Goal: Task Accomplishment & Management: Use online tool/utility

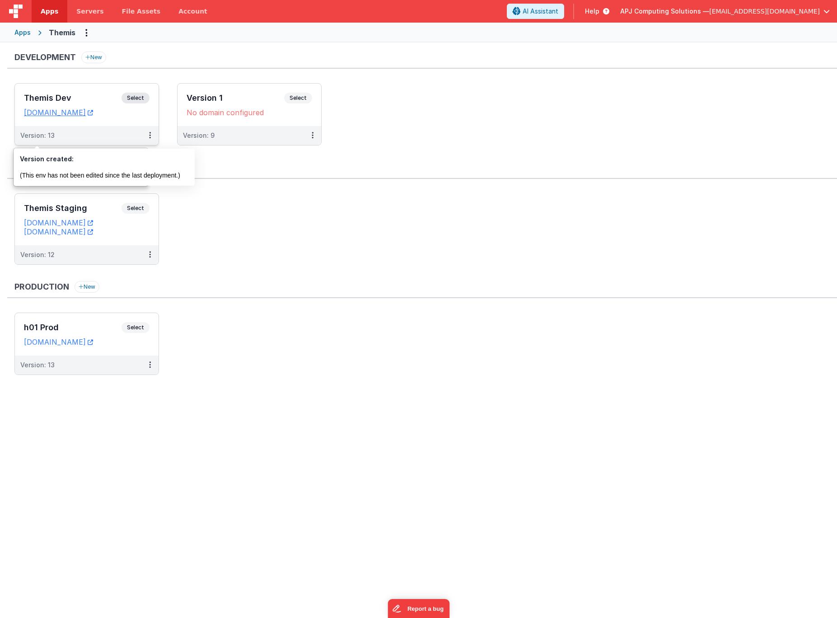
click at [134, 98] on span "Select" at bounding box center [136, 98] width 28 height 11
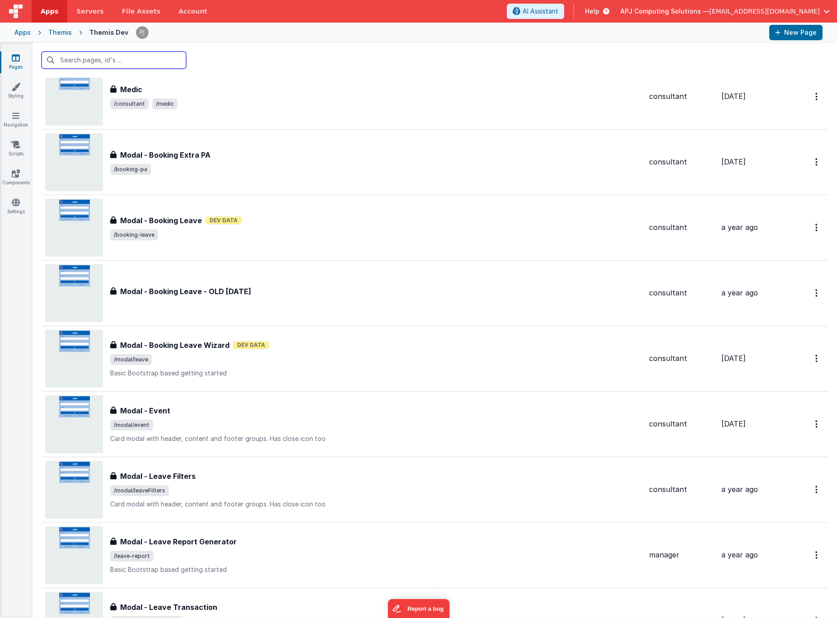
scroll to position [819, 0]
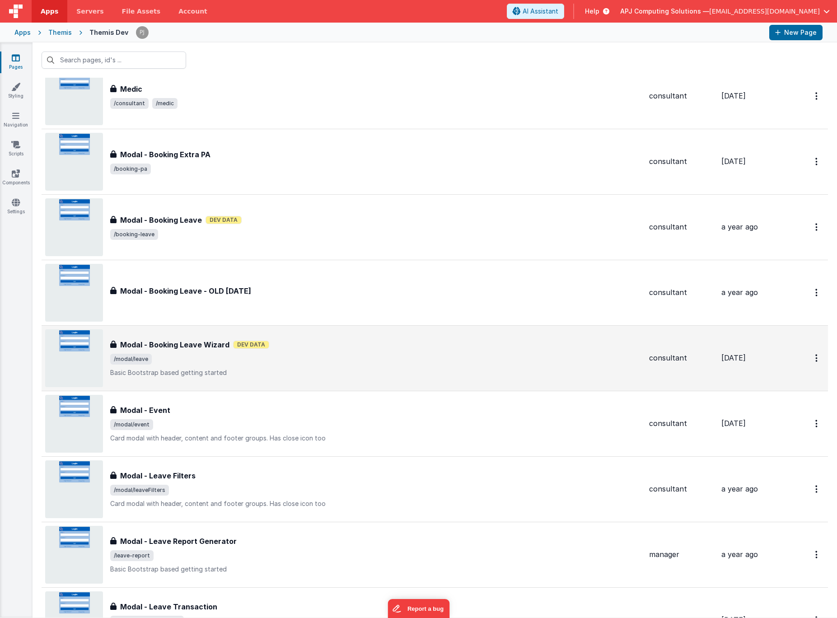
click at [182, 342] on h3 "Modal - Booking Leave Wizard" at bounding box center [174, 344] width 109 height 11
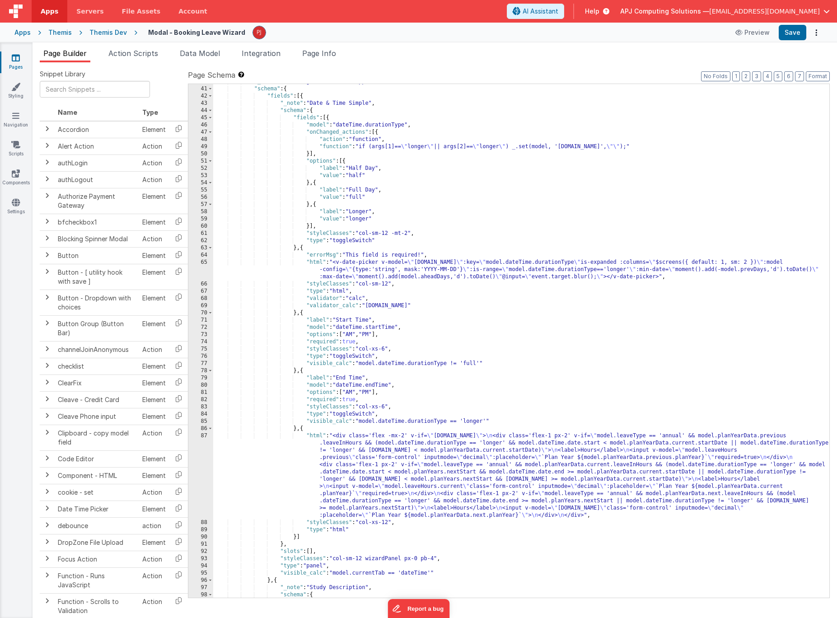
scroll to position [318, 0]
click at [204, 443] on div "87" at bounding box center [200, 474] width 25 height 87
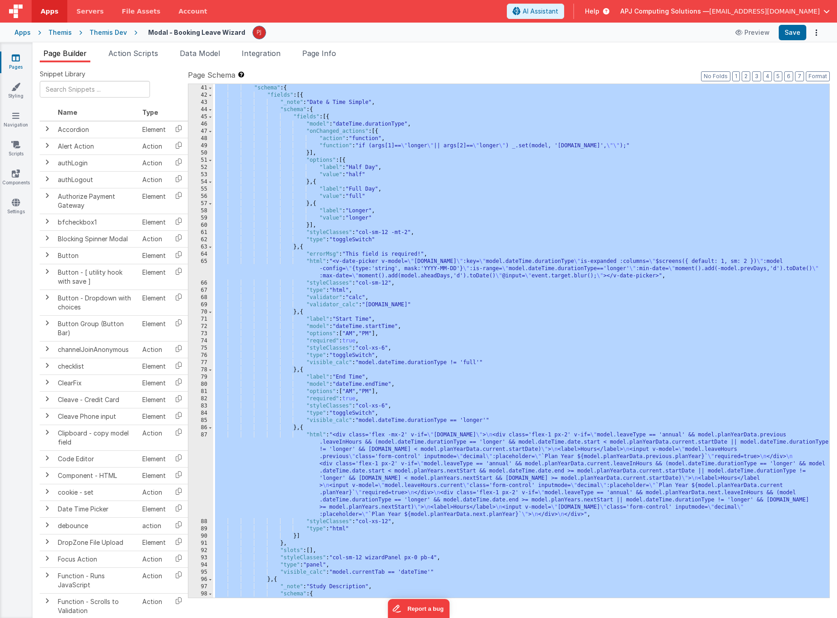
click at [215, 443] on div ""_note" : "Min Height Contents Wrapper" , "schema" : { "fields" : [{ "_note" : …" at bounding box center [521, 341] width 616 height 528
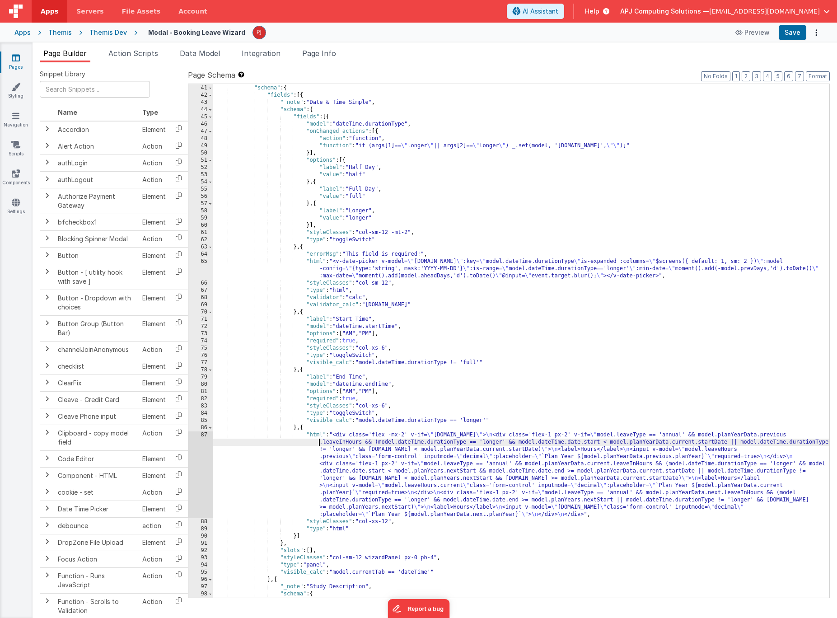
click at [215, 443] on div ""_note" : "Min Height Contents Wrapper" , "schema" : { "fields" : [{ "_note" : …" at bounding box center [521, 341] width 616 height 528
click at [211, 443] on div "87" at bounding box center [200, 474] width 25 height 87
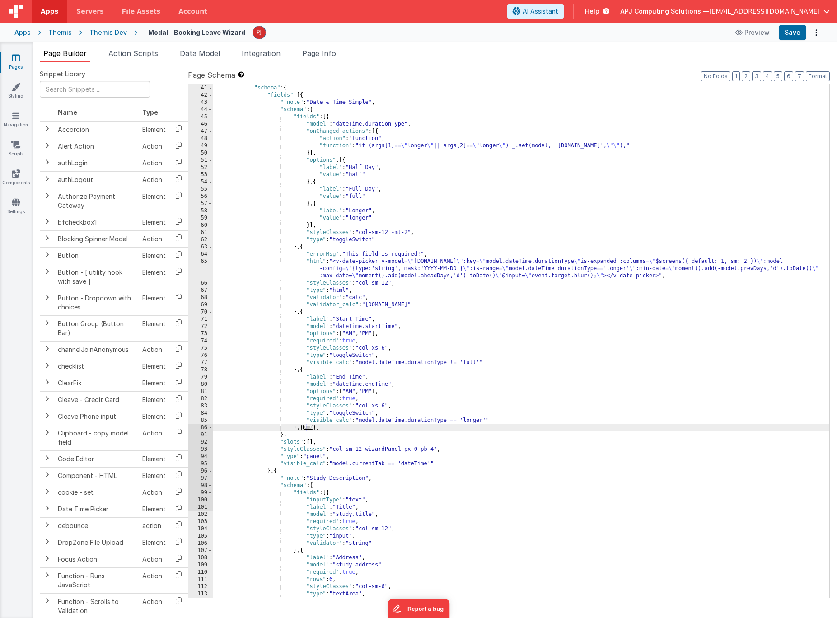
click at [204, 430] on div "86" at bounding box center [200, 427] width 25 height 7
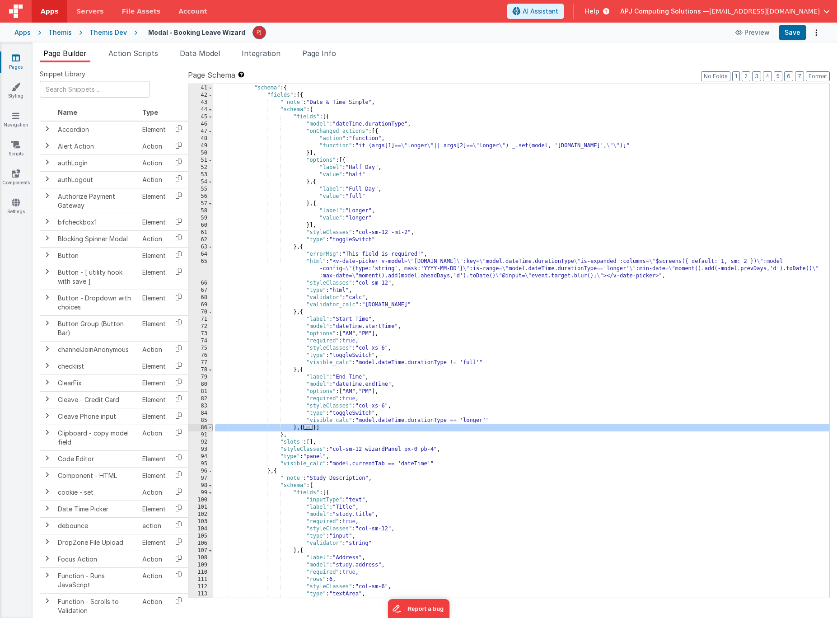
click at [210, 427] on span at bounding box center [210, 427] width 5 height 7
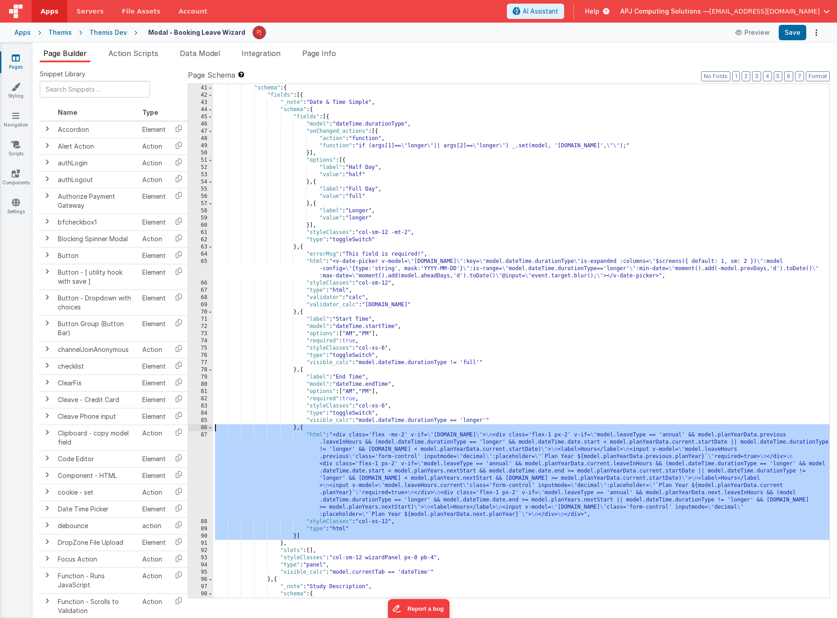
click at [203, 435] on div "87" at bounding box center [200, 474] width 25 height 87
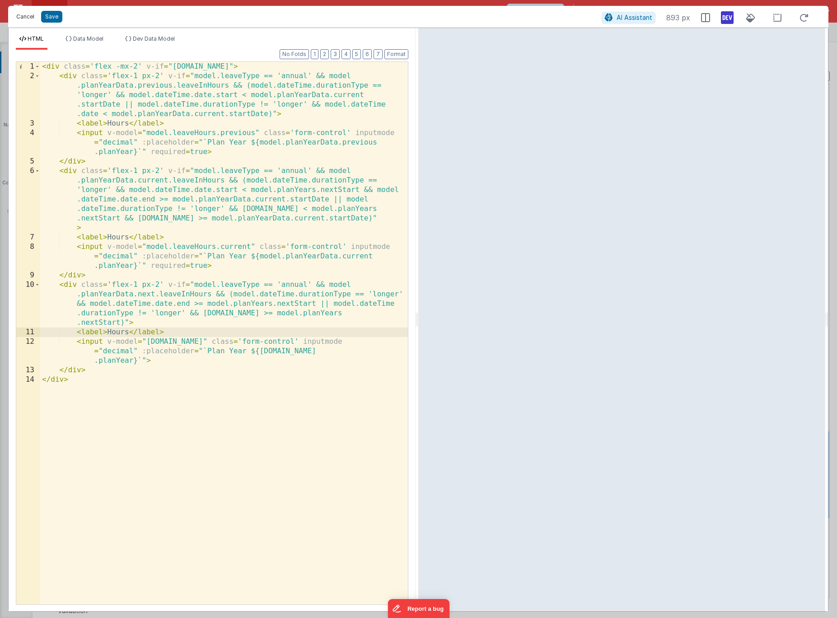
click at [28, 16] on button "Cancel" at bounding box center [25, 16] width 27 height 13
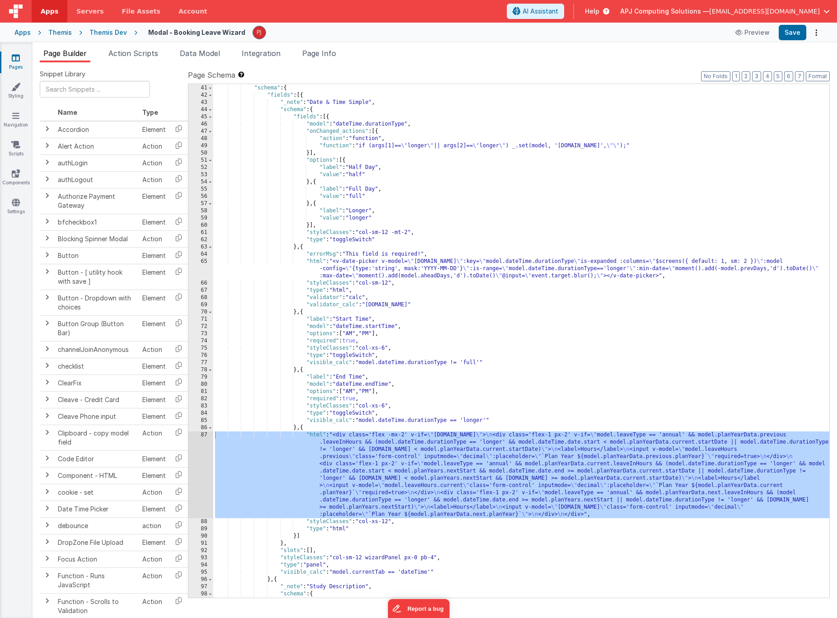
click at [205, 268] on div "65" at bounding box center [200, 269] width 25 height 22
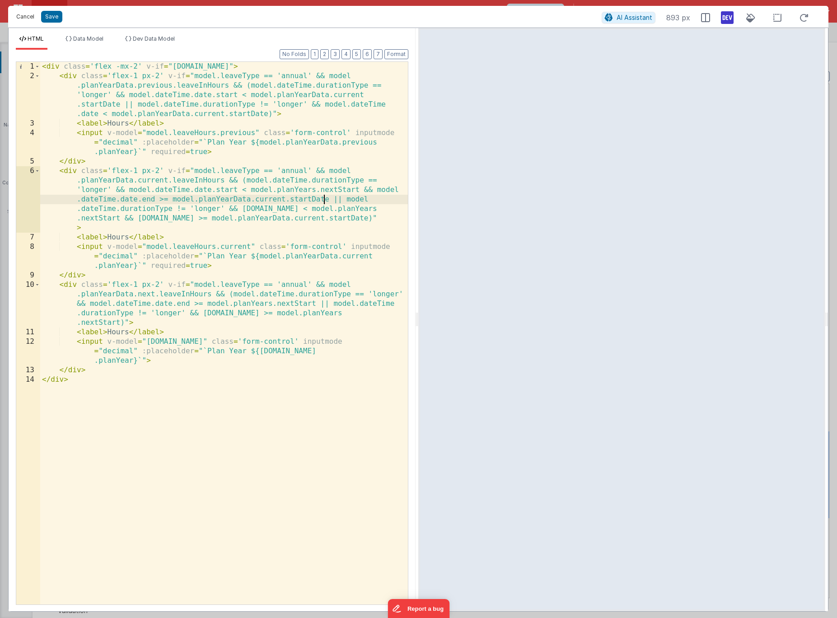
click at [21, 17] on button "Cancel" at bounding box center [25, 16] width 27 height 13
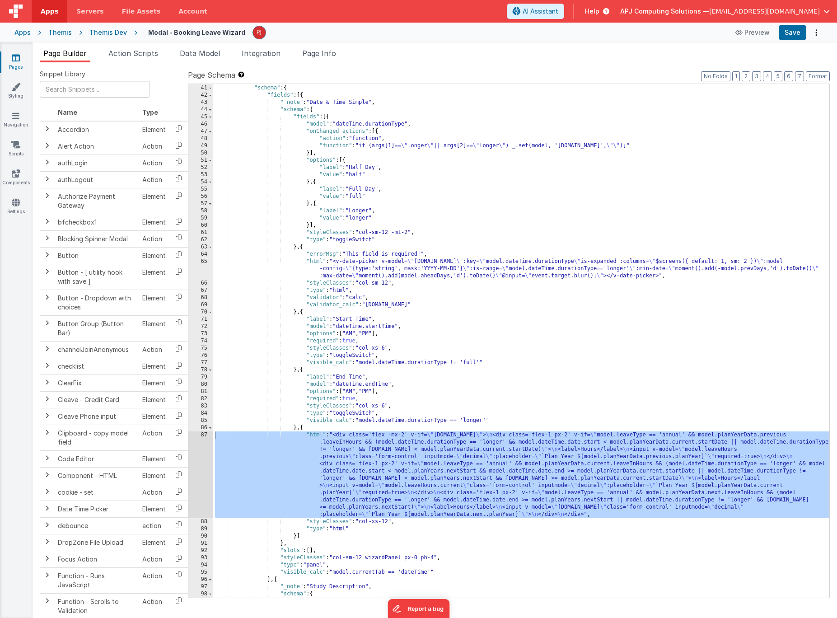
click at [315, 331] on div ""_note" : "Min Height Contents Wrapper" , "schema" : { "fields" : [{ "_note" : …" at bounding box center [521, 341] width 616 height 528
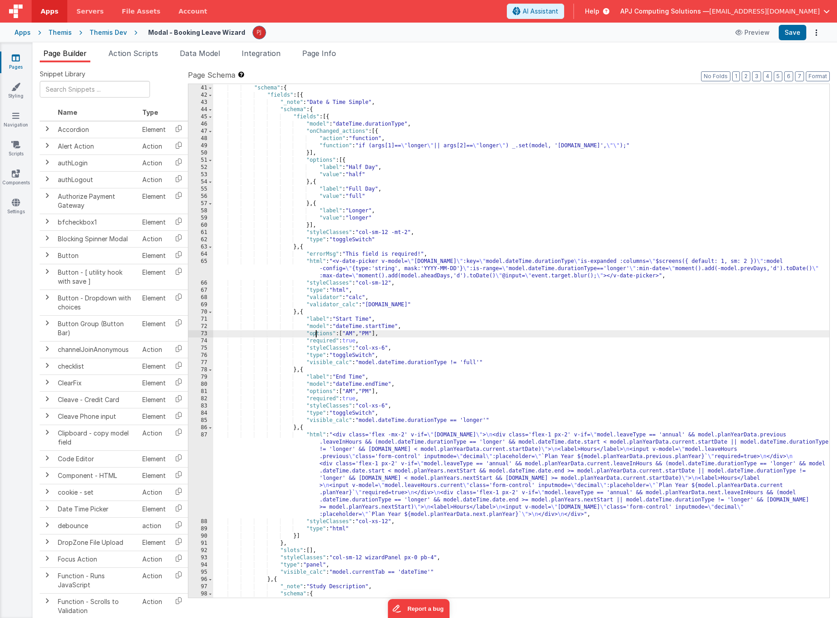
click at [202, 260] on div "65" at bounding box center [200, 269] width 25 height 22
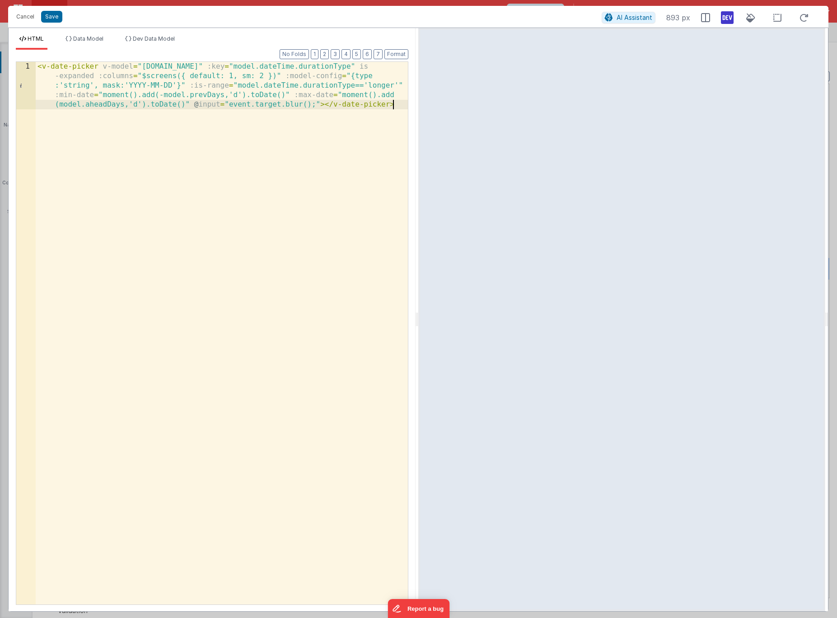
click at [152, 243] on div "< v-date-picker v-model = "[DOMAIN_NAME]" :key = "model.dateTime.durationType" …" at bounding box center [222, 380] width 372 height 637
click at [256, 160] on div "< v-date-picker v-model = "[DOMAIN_NAME]" :key = "model.dateTime.durationType" …" at bounding box center [222, 380] width 372 height 637
click at [397, 53] on button "Format" at bounding box center [396, 54] width 24 height 10
click at [397, 50] on button "Format" at bounding box center [396, 54] width 24 height 10
click at [98, 76] on div "< v-date-picker v-model = "[DOMAIN_NAME]" :key = "model.dateTime.durationType" …" at bounding box center [222, 380] width 372 height 637
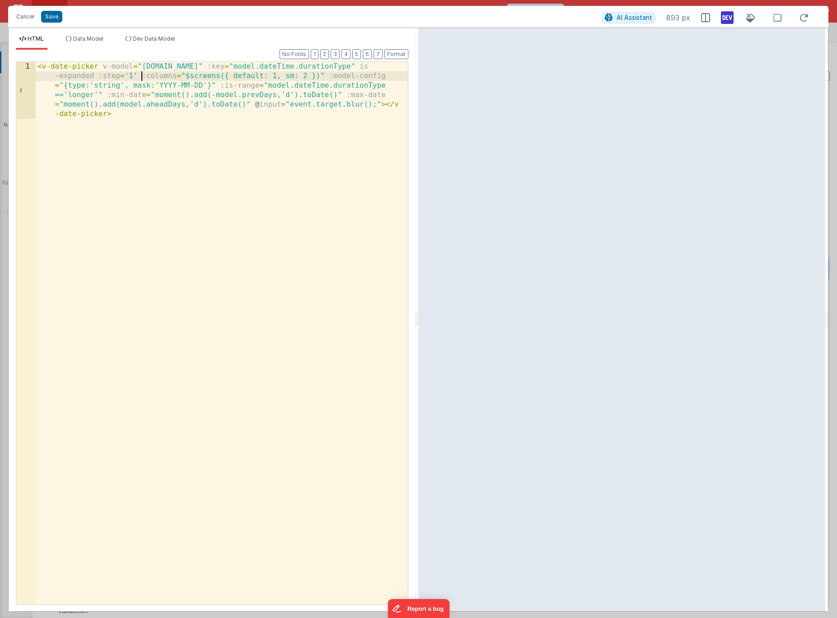
click at [140, 74] on div "< v-date-picker v-model = "[DOMAIN_NAME]" :key = "model.dateTime.durationType" …" at bounding box center [222, 390] width 372 height 656
click at [94, 76] on div "< v-date-picker v-model = "[DOMAIN_NAME]" :key = "model.dateTime.durationType" …" at bounding box center [222, 390] width 372 height 656
drag, startPoint x: 94, startPoint y: 76, endPoint x: 139, endPoint y: 80, distance: 44.9
click at [139, 80] on div "< v-date-picker v-model = "[DOMAIN_NAME]" :key = "model.dateTime.durationType" …" at bounding box center [222, 390] width 372 height 656
click at [48, 19] on button "Save" at bounding box center [51, 17] width 21 height 12
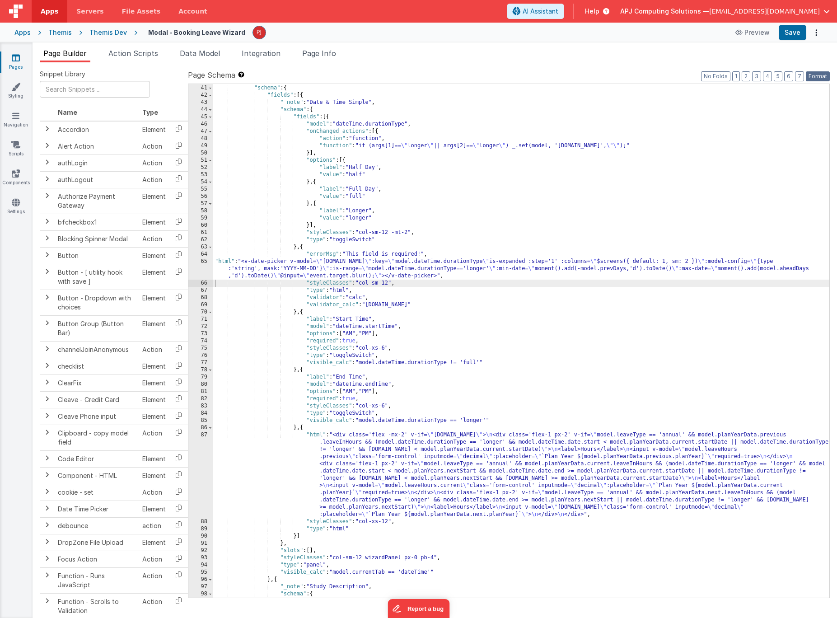
click at [818, 76] on button "Format" at bounding box center [818, 76] width 24 height 10
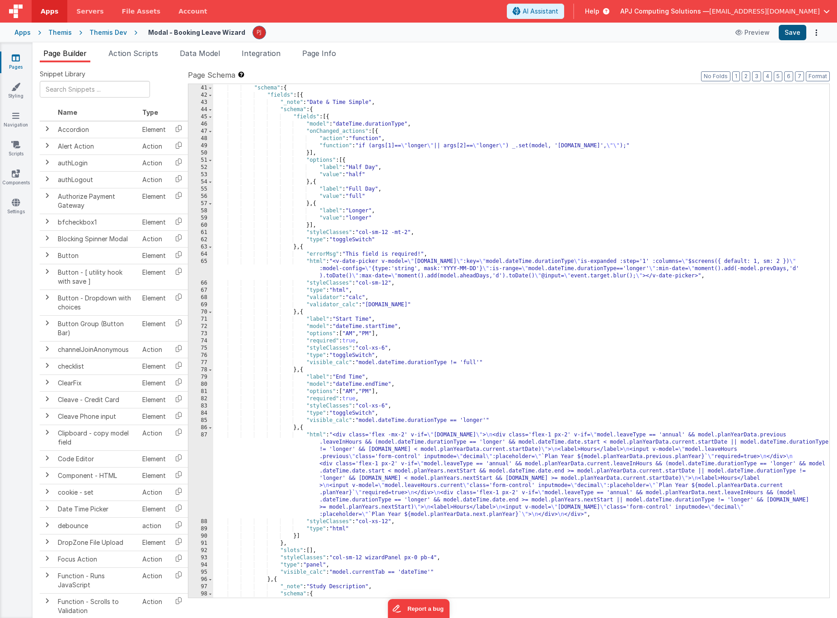
click at [795, 31] on button "Save" at bounding box center [793, 32] width 28 height 15
click at [108, 35] on div "Themis Dev" at bounding box center [107, 32] width 37 height 9
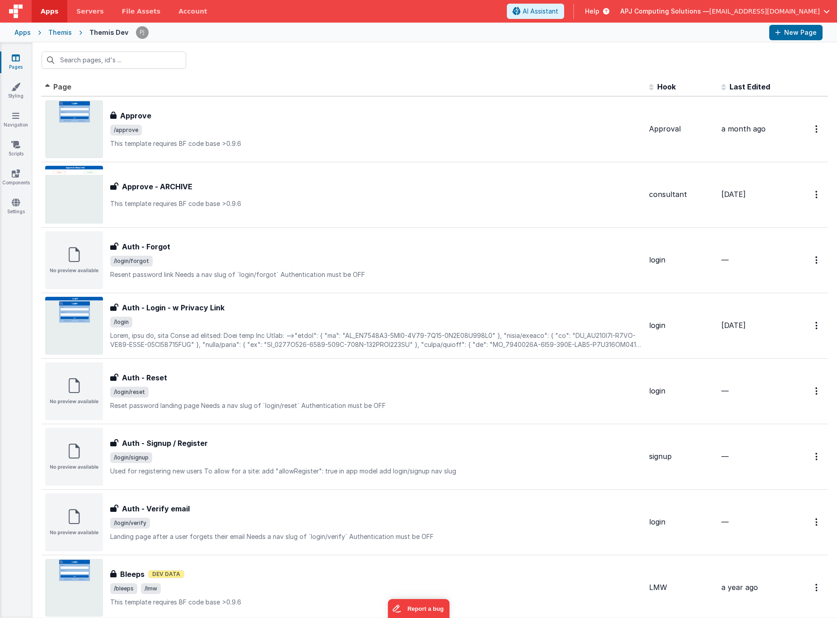
click at [746, 83] on span "Last Edited" at bounding box center [750, 86] width 41 height 9
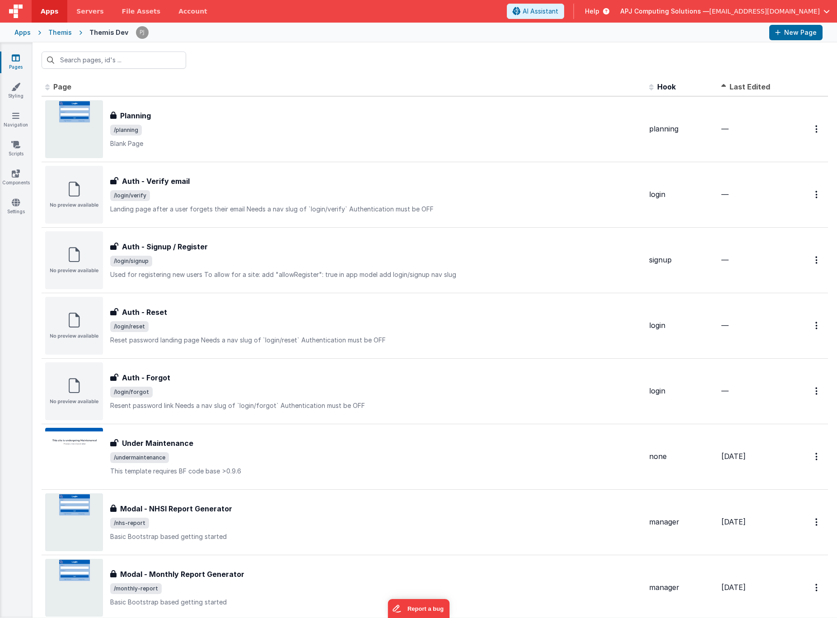
click at [746, 83] on span "Last Edited" at bounding box center [750, 86] width 41 height 9
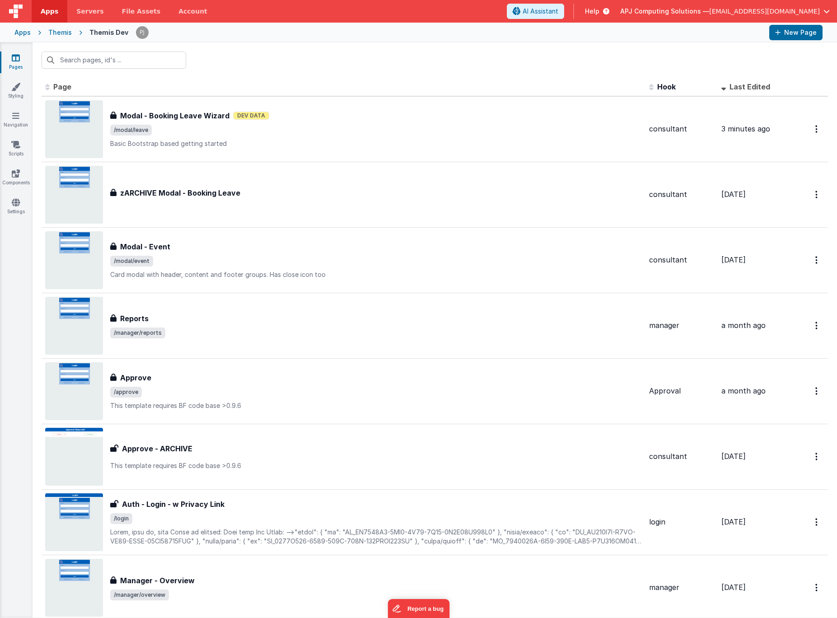
click at [56, 31] on div "Themis" at bounding box center [59, 32] width 23 height 9
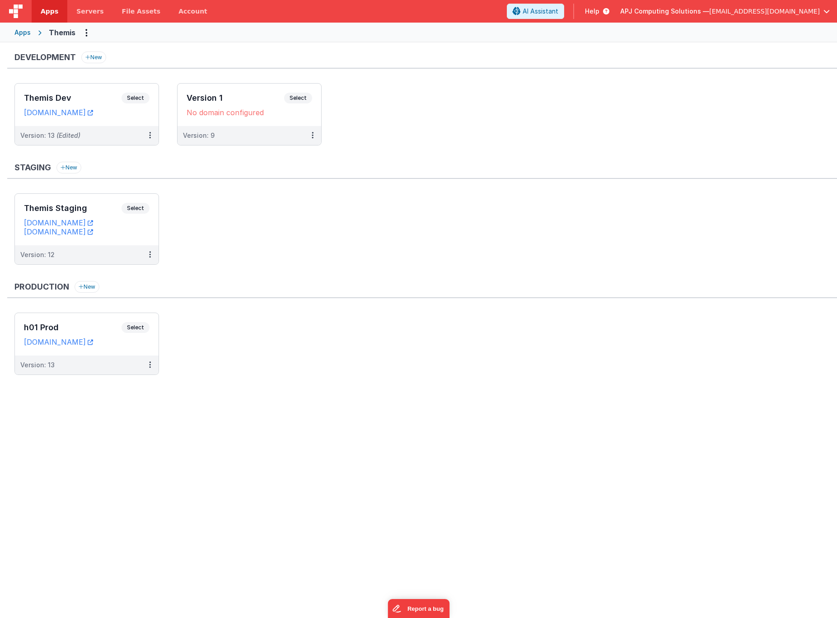
click at [553, 129] on ul "Themis Dev Select URLs [DOMAIN_NAME] Version: 13 (Edited) Version 1 Select URLs…" at bounding box center [425, 118] width 823 height 71
click at [323, 254] on ul "Themis Staging Select URLs [DOMAIN_NAME] [DOMAIN_NAME] Version: 12" at bounding box center [425, 233] width 823 height 80
click at [238, 342] on ul "h01 Prod Select URLs [DOMAIN_NAME] Version: 13" at bounding box center [425, 348] width 823 height 71
click at [429, 288] on div "Production New" at bounding box center [422, 289] width 830 height 17
click at [352, 228] on ul "Themis Staging Select URLs [DOMAIN_NAME] [DOMAIN_NAME] Version: 12" at bounding box center [425, 233] width 823 height 80
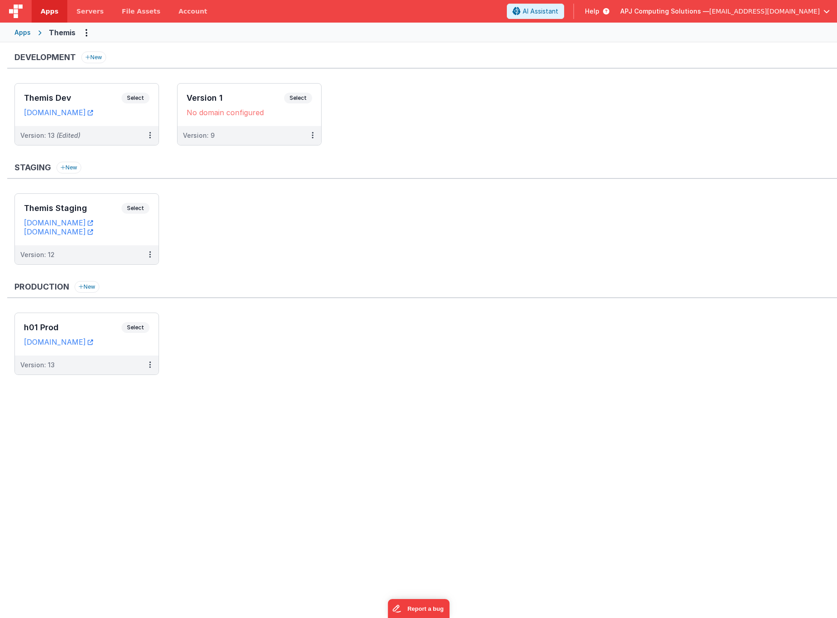
click at [315, 222] on ul "Themis Staging Select URLs [DOMAIN_NAME] [DOMAIN_NAME] Version: 12" at bounding box center [425, 233] width 823 height 80
click at [398, 200] on ul "Themis Staging Select URLs [DOMAIN_NAME] [DOMAIN_NAME] Version: 12" at bounding box center [425, 233] width 823 height 80
